Goal: Contribute content: Contribute content

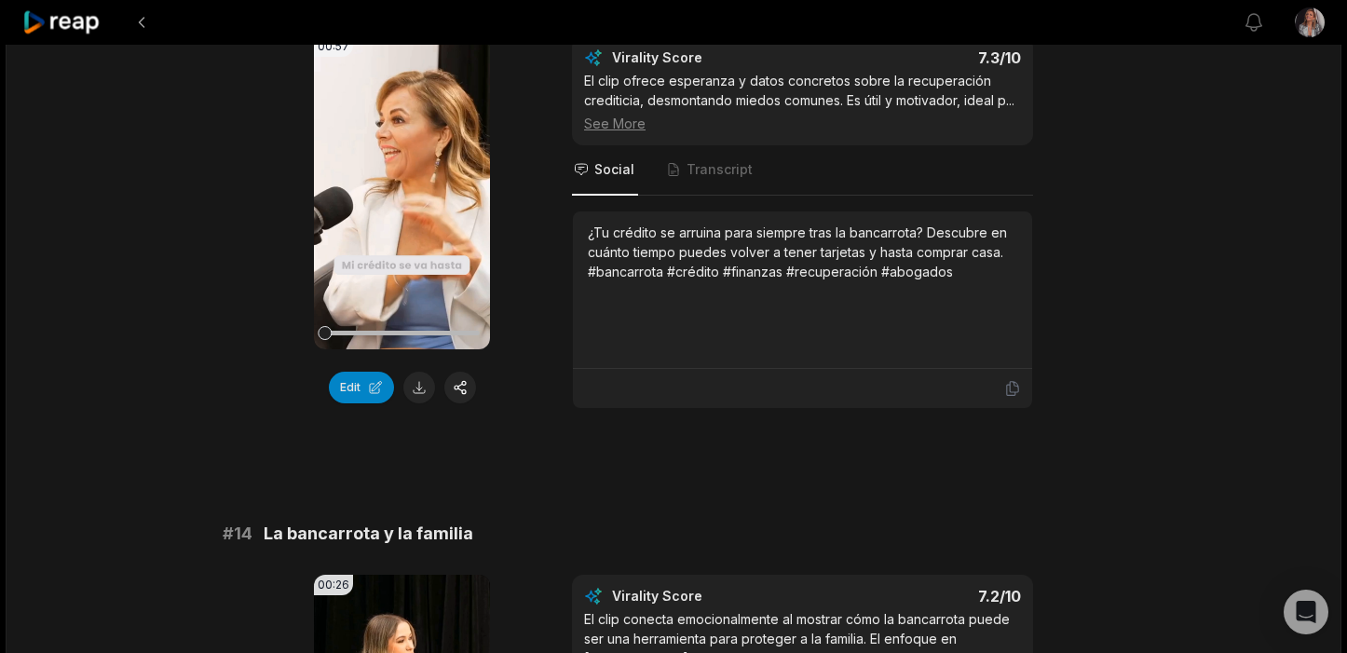
scroll to position [1334, 0]
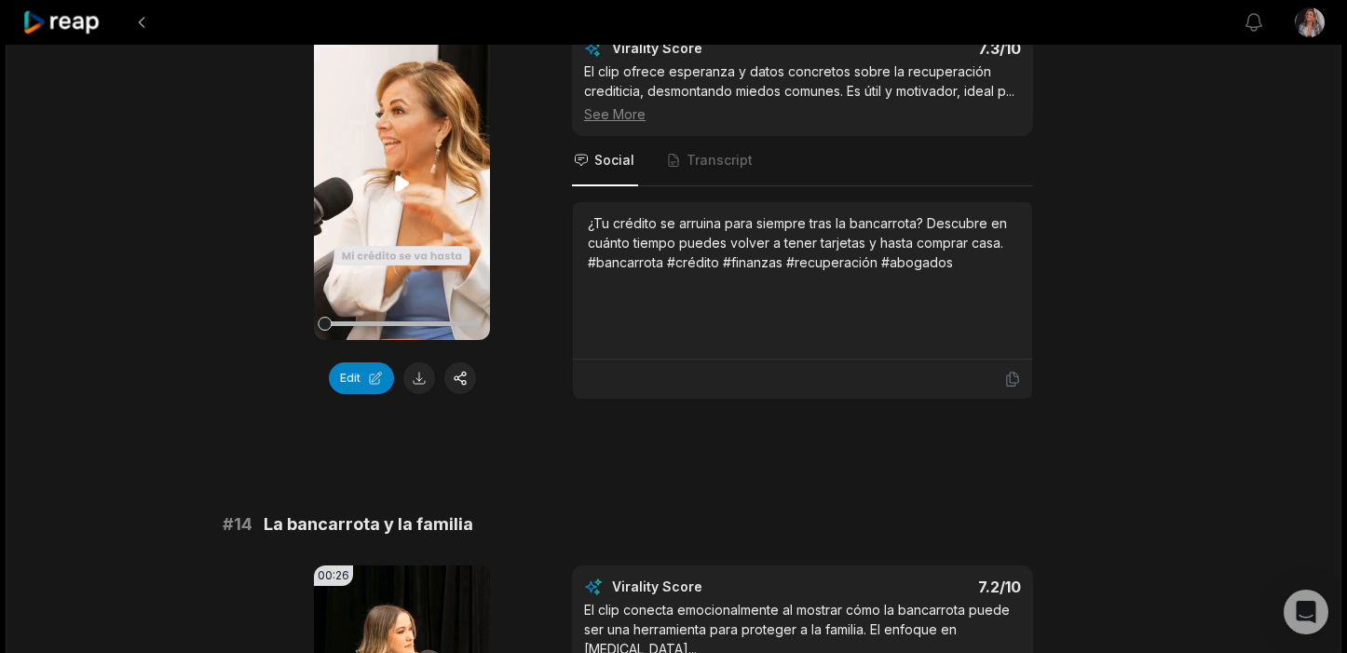
click at [398, 189] on icon at bounding box center [402, 183] width 14 height 16
click at [462, 383] on button "button" at bounding box center [460, 378] width 32 height 32
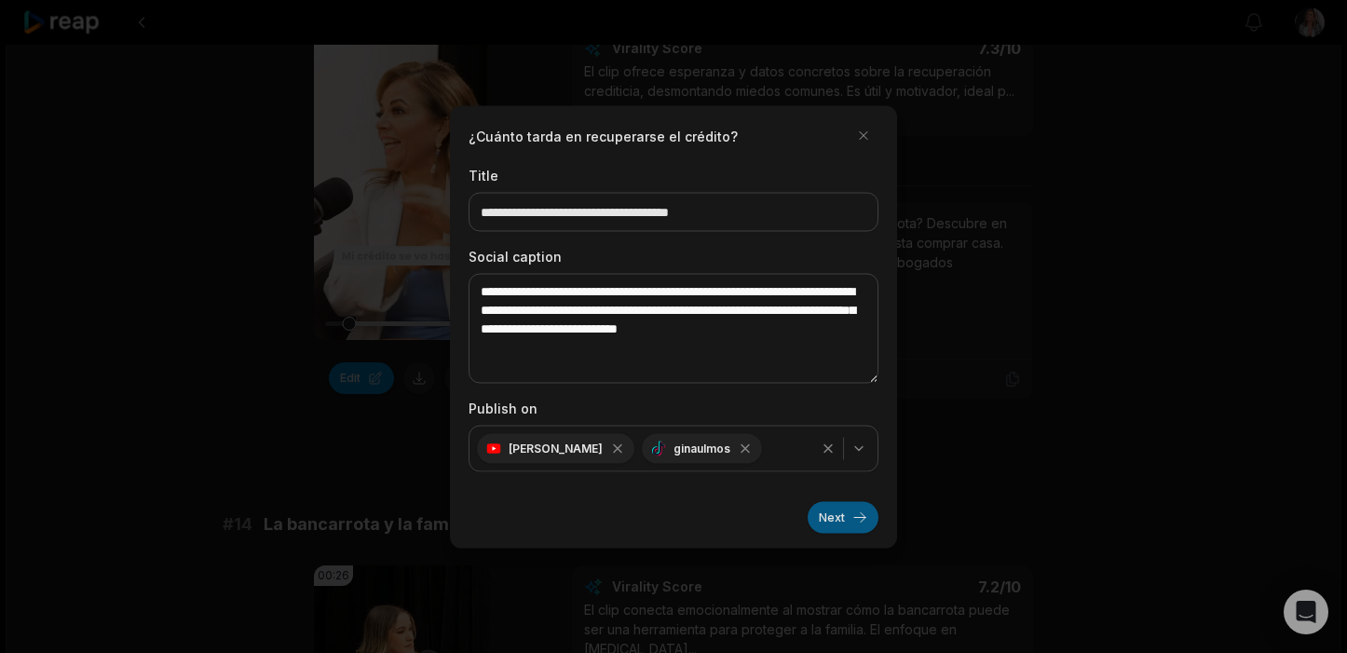
click at [860, 516] on button "Next" at bounding box center [843, 517] width 71 height 32
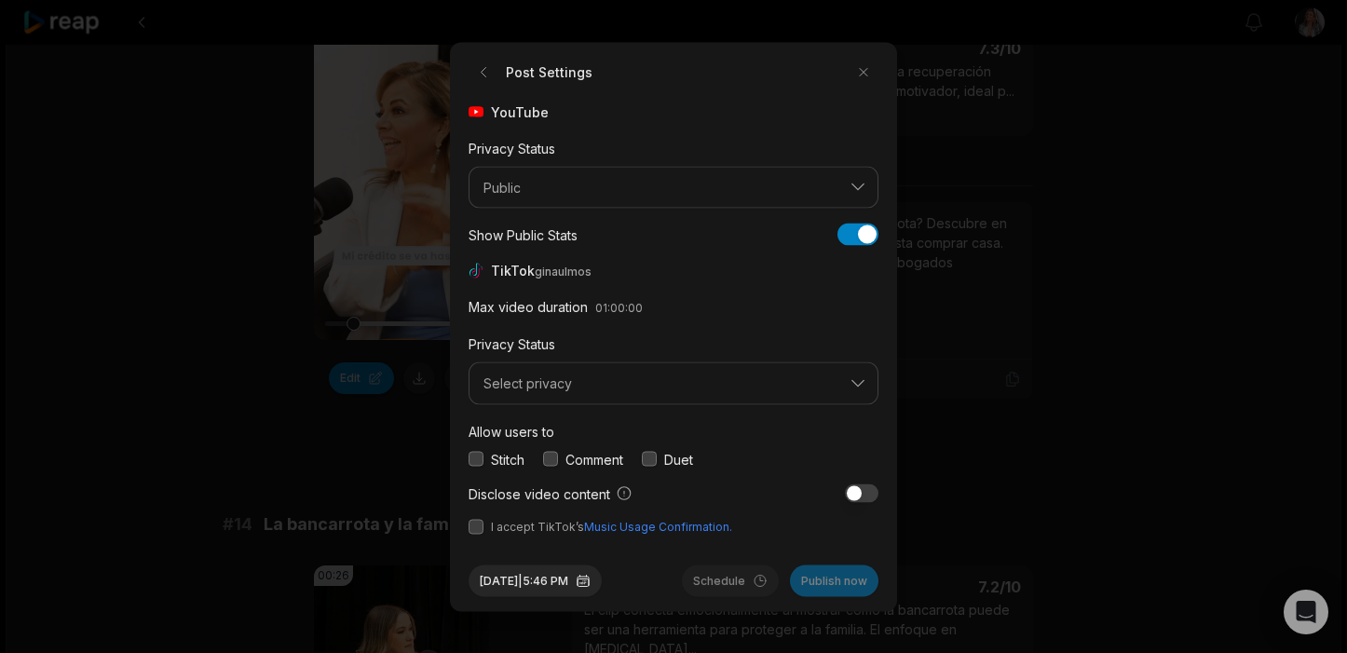
click at [472, 459] on button "button" at bounding box center [476, 459] width 15 height 15
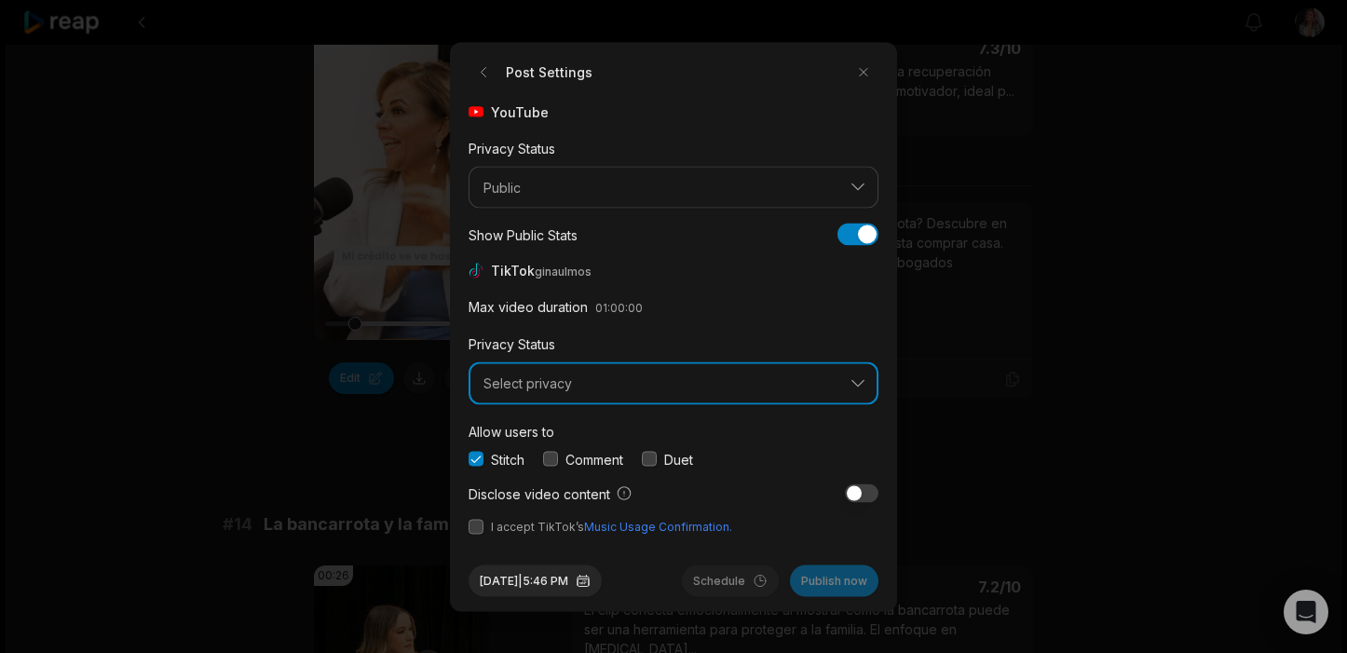
click at [513, 372] on button "Select privacy" at bounding box center [674, 383] width 410 height 43
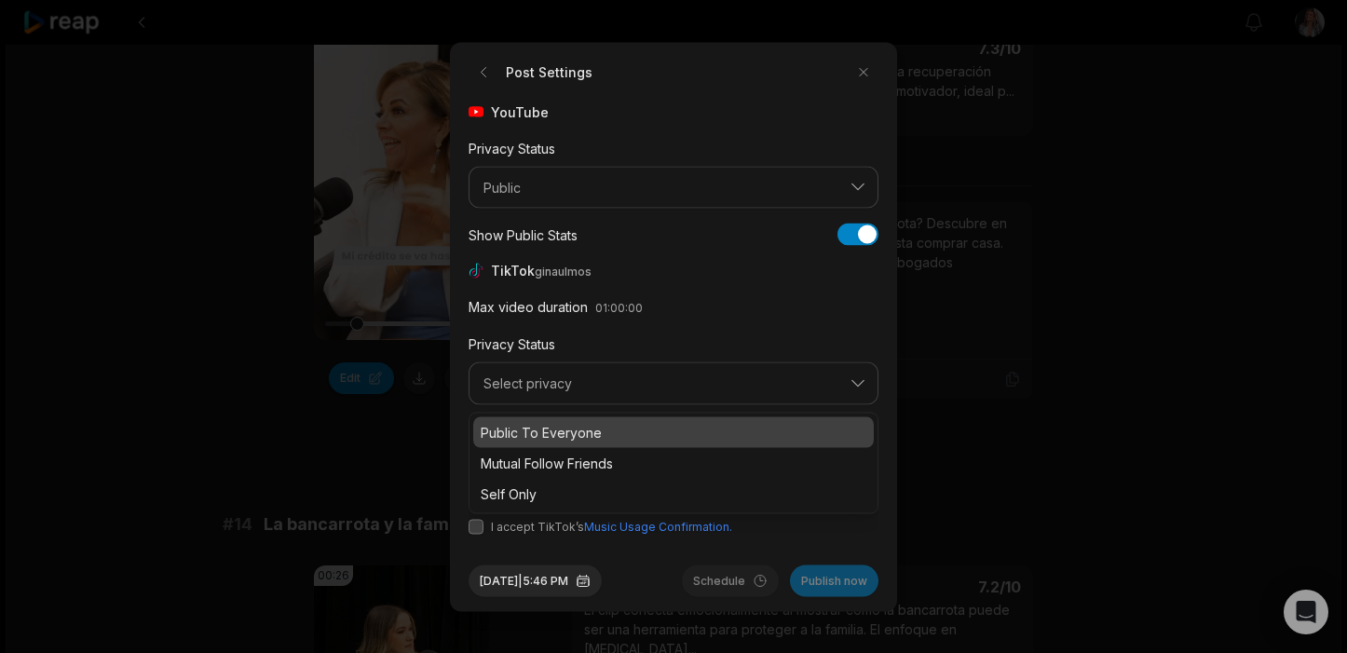
click at [519, 428] on p "Public To Everyone" at bounding box center [674, 432] width 386 height 20
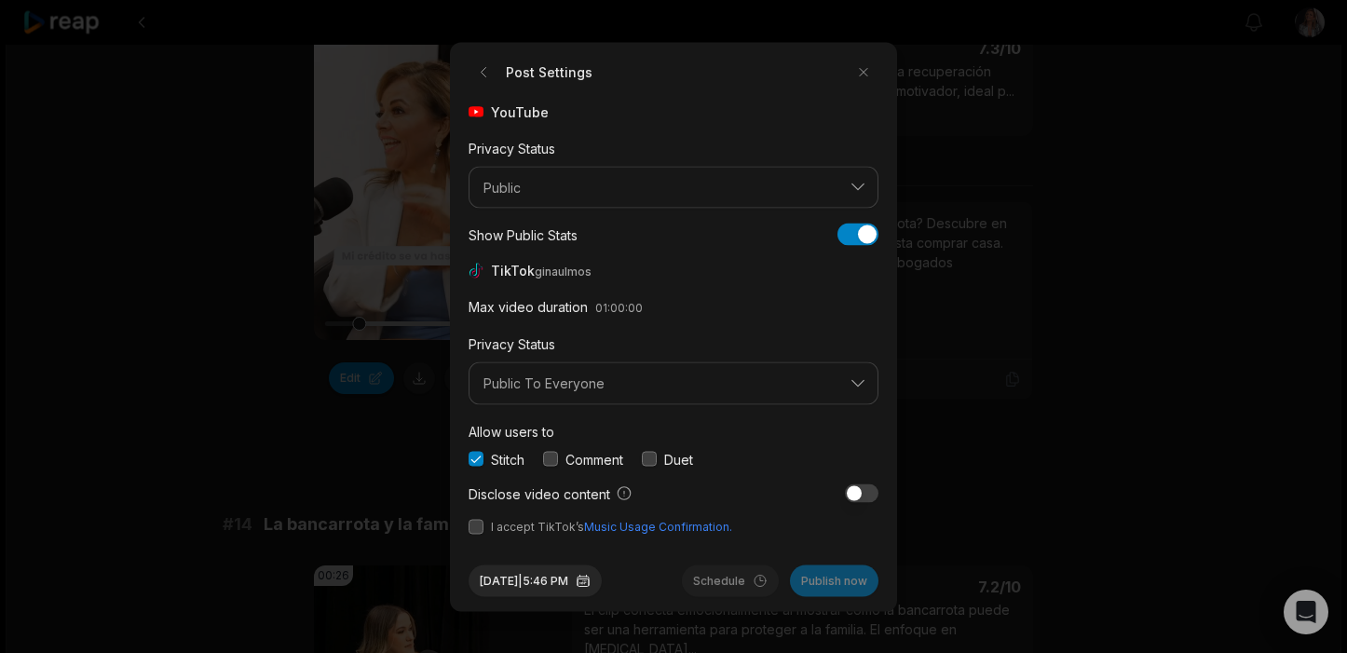
click at [480, 530] on button "button" at bounding box center [476, 526] width 15 height 15
click at [837, 581] on button "Publish now" at bounding box center [834, 581] width 88 height 32
